Goal: Check status

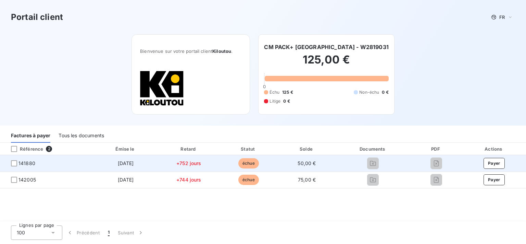
click at [131, 166] on td "[DATE]" at bounding box center [126, 163] width 66 height 16
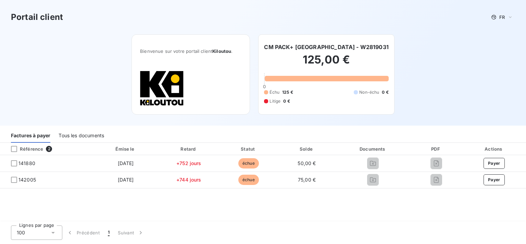
click at [76, 141] on div "Tous les documents" at bounding box center [82, 135] width 46 height 14
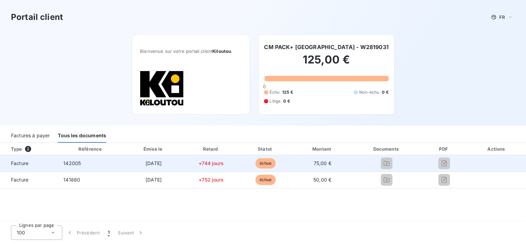
click at [162, 162] on span "[DATE]" at bounding box center [154, 163] width 16 height 6
click at [161, 164] on span "[DATE]" at bounding box center [154, 163] width 16 height 6
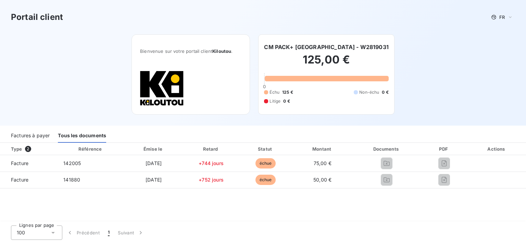
click at [0, 152] on th "Type 2" at bounding box center [29, 149] width 58 height 12
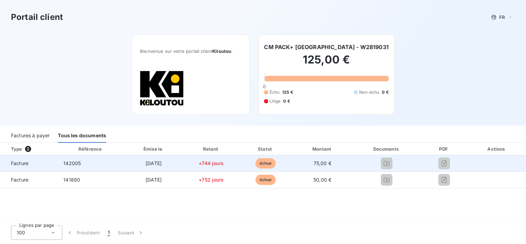
click at [28, 167] on span "Facture" at bounding box center [28, 163] width 47 height 7
click at [67, 163] on span "142005" at bounding box center [71, 163] width 17 height 6
click at [146, 163] on span "[DATE]" at bounding box center [154, 163] width 16 height 6
drag, startPoint x: 195, startPoint y: 163, endPoint x: 245, endPoint y: 164, distance: 50.4
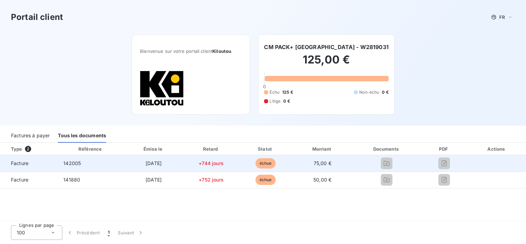
click at [196, 163] on td "+744 jours" at bounding box center [211, 163] width 55 height 16
drag, startPoint x: 259, startPoint y: 165, endPoint x: 288, endPoint y: 165, distance: 29.5
click at [261, 165] on span "échue" at bounding box center [266, 163] width 21 height 10
click at [295, 161] on td "75,00 €" at bounding box center [323, 163] width 60 height 16
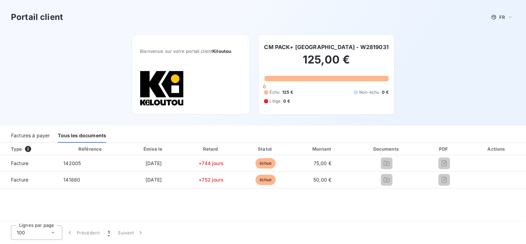
click at [42, 140] on div "Factures à payer" at bounding box center [30, 135] width 39 height 14
